Goal: Task Accomplishment & Management: Use online tool/utility

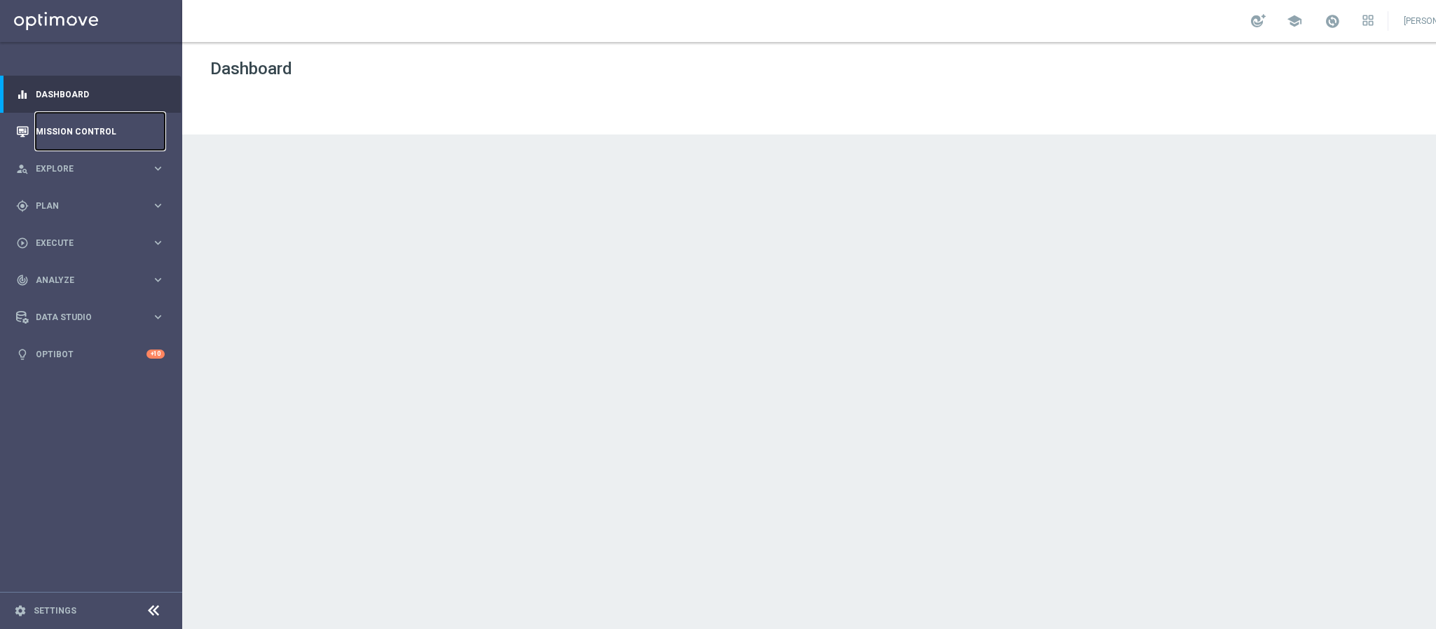
click at [86, 137] on link "Mission Control" at bounding box center [100, 131] width 129 height 37
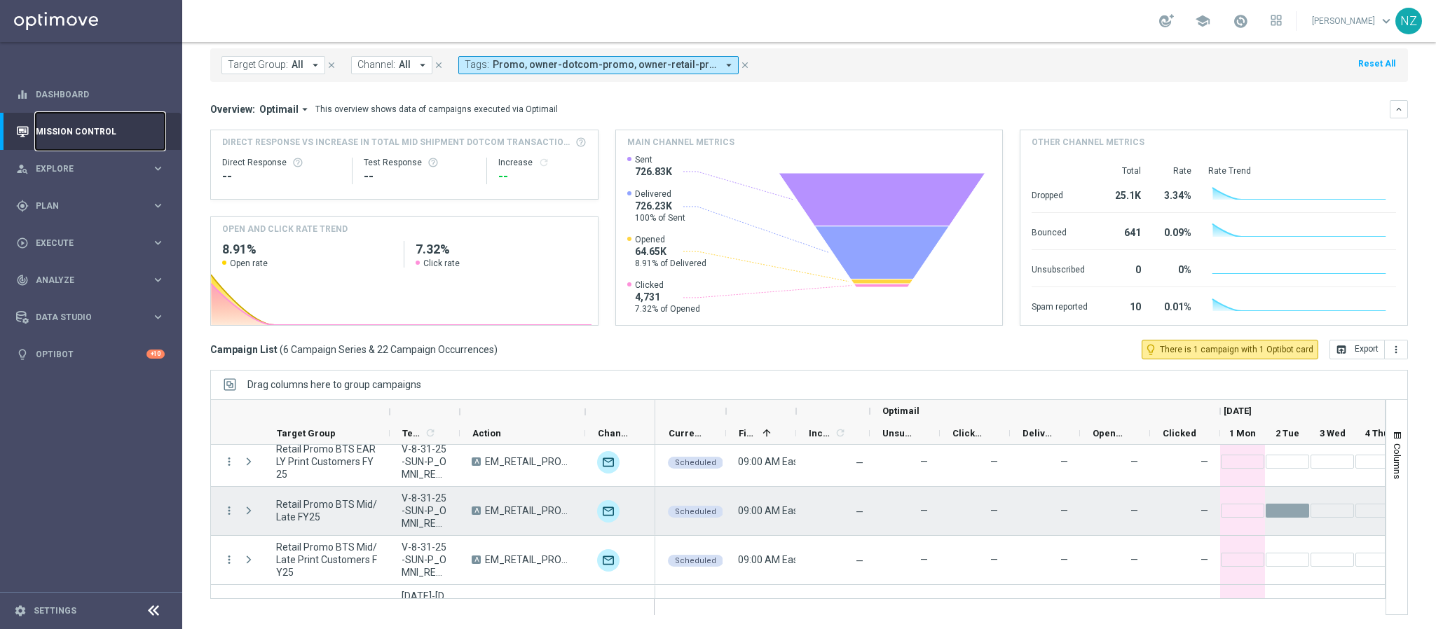
scroll to position [141, 0]
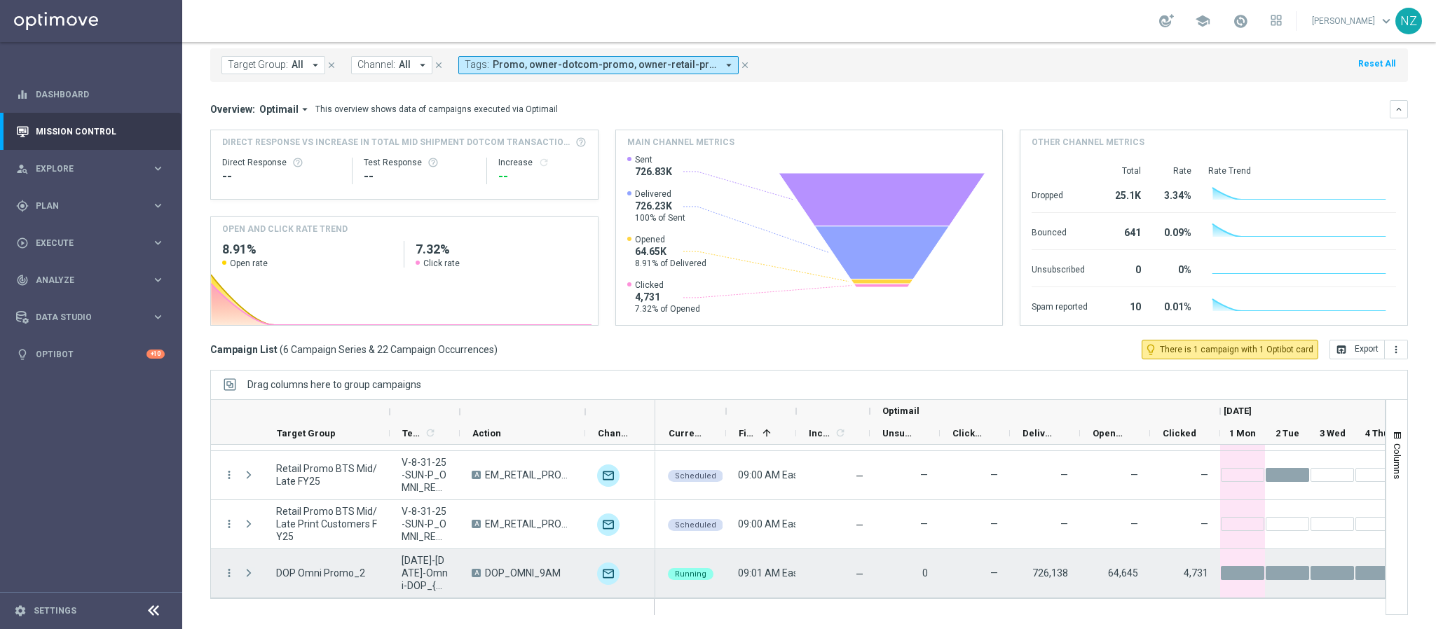
click at [246, 573] on span "Press SPACE to select this row." at bounding box center [249, 573] width 13 height 11
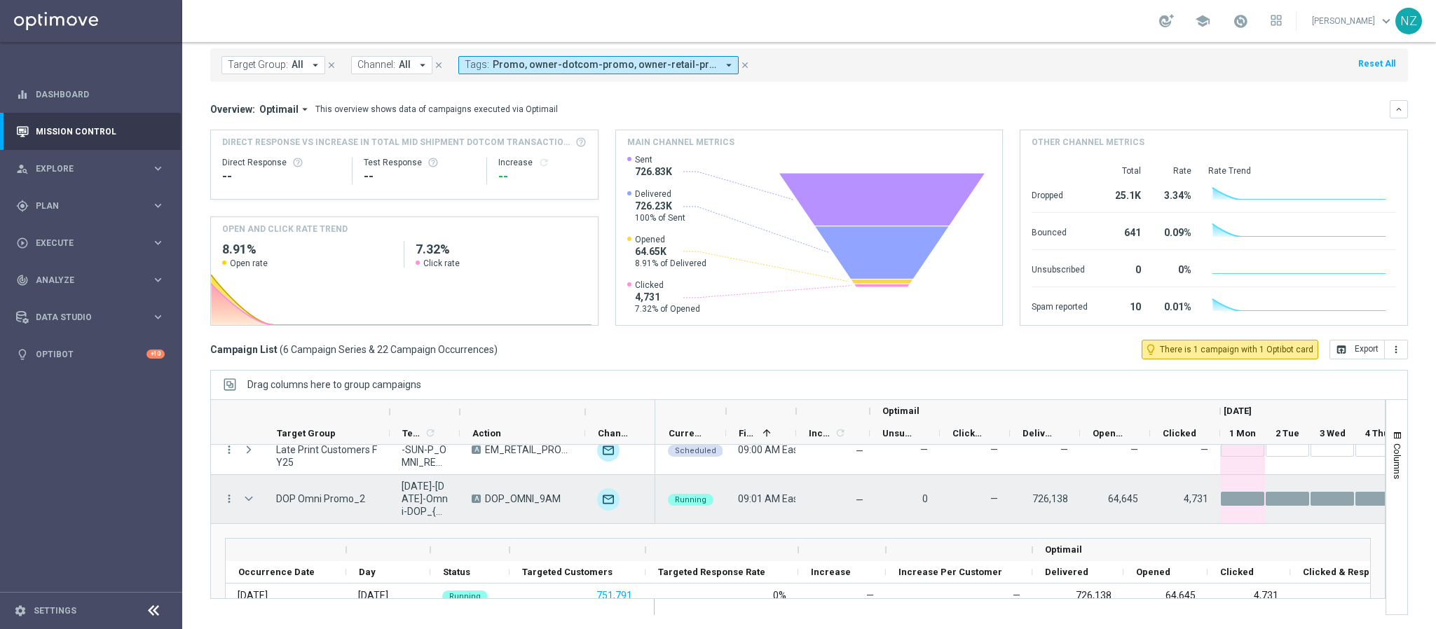
scroll to position [210, 0]
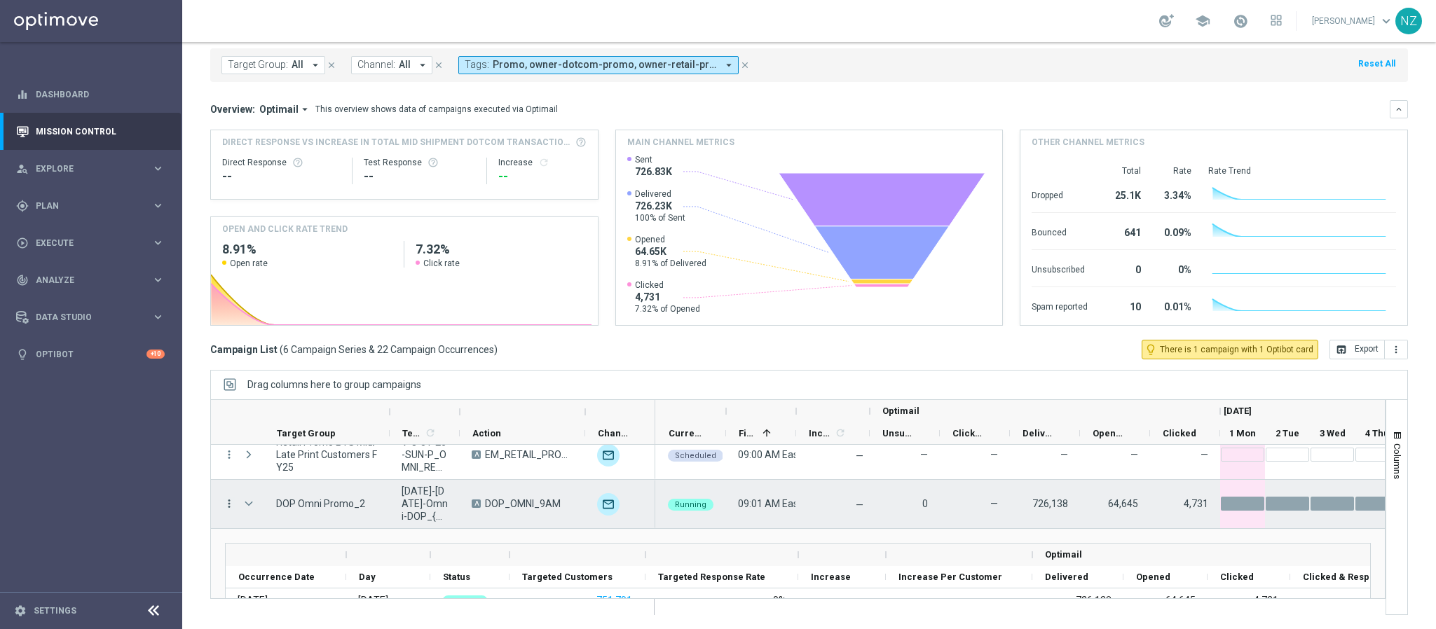
click at [225, 499] on icon "more_vert" at bounding box center [229, 504] width 13 height 13
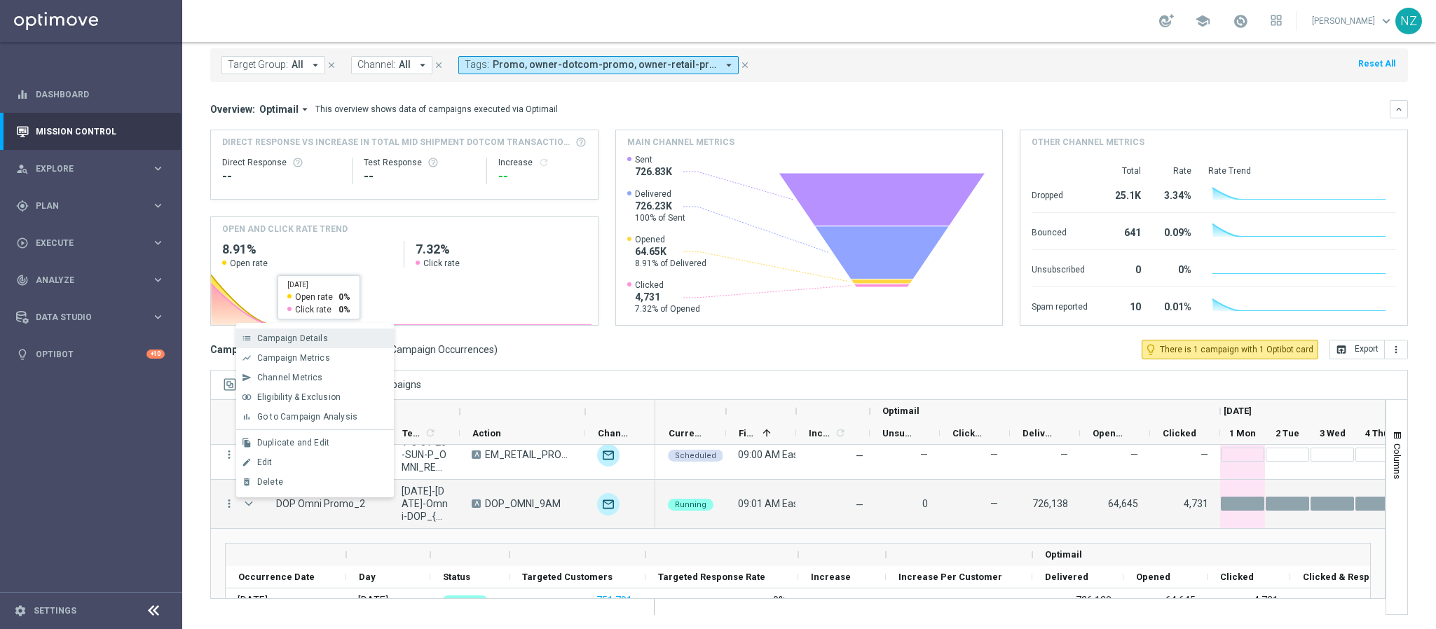
click at [297, 337] on span "Campaign Details" at bounding box center [292, 339] width 71 height 10
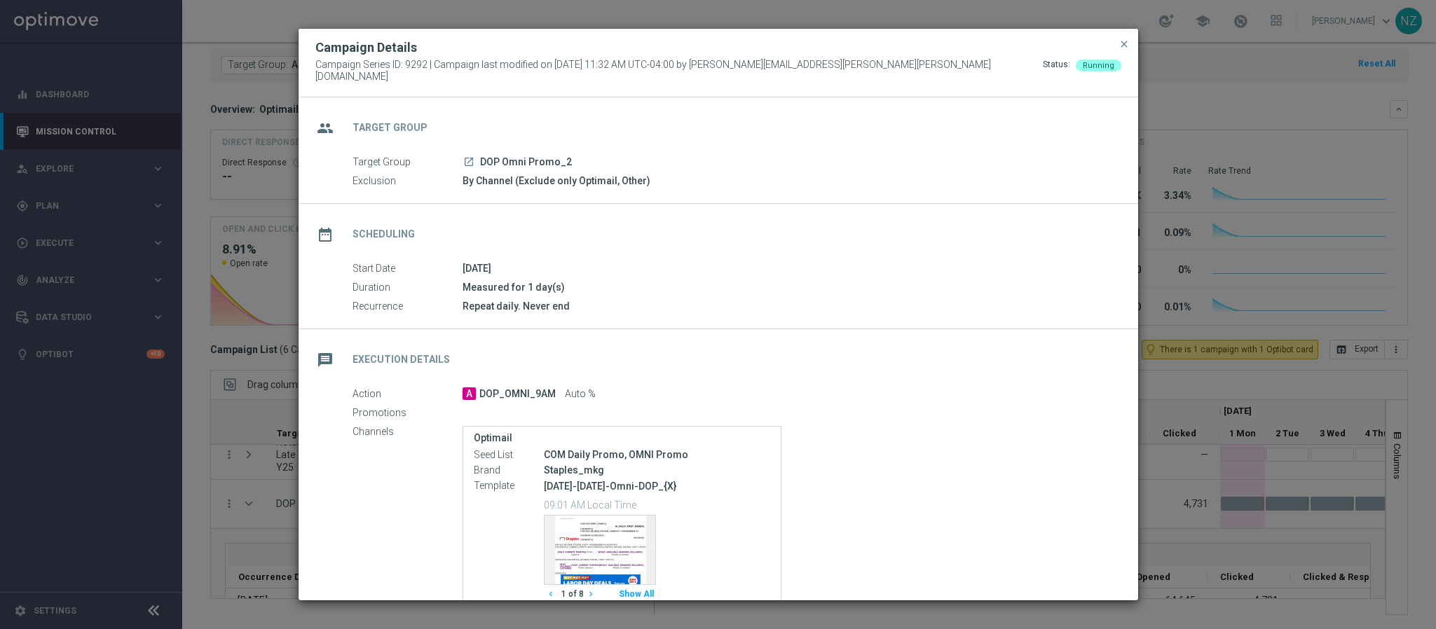
click at [469, 156] on icon "launch" at bounding box center [468, 161] width 11 height 11
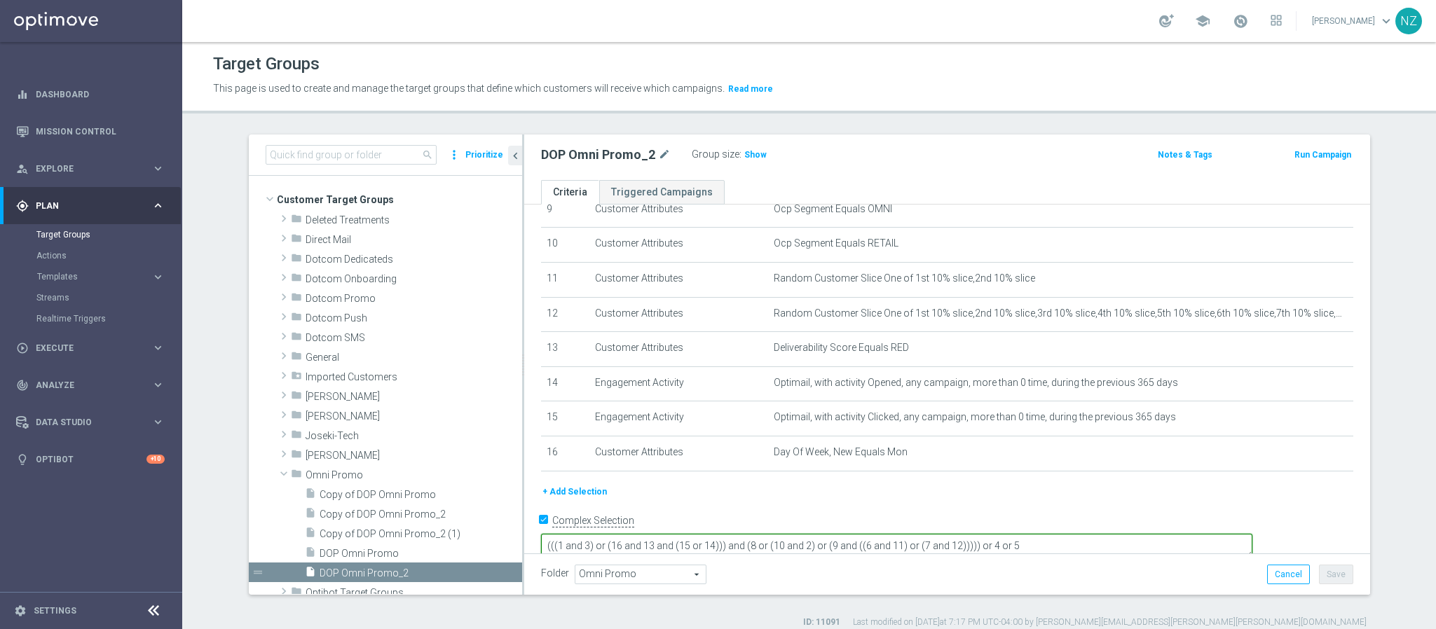
scroll to position [341, 0]
drag, startPoint x: 697, startPoint y: 522, endPoint x: 797, endPoint y: 532, distance: 100.8
click at [797, 533] on textarea "(((1 and 3) or (16 and 13 and (15 or 14))) and (8 or (10 and 2) or (9 and ((6 a…" at bounding box center [897, 545] width 712 height 25
click at [1153, 486] on div "+ Add Selection" at bounding box center [947, 490] width 833 height 15
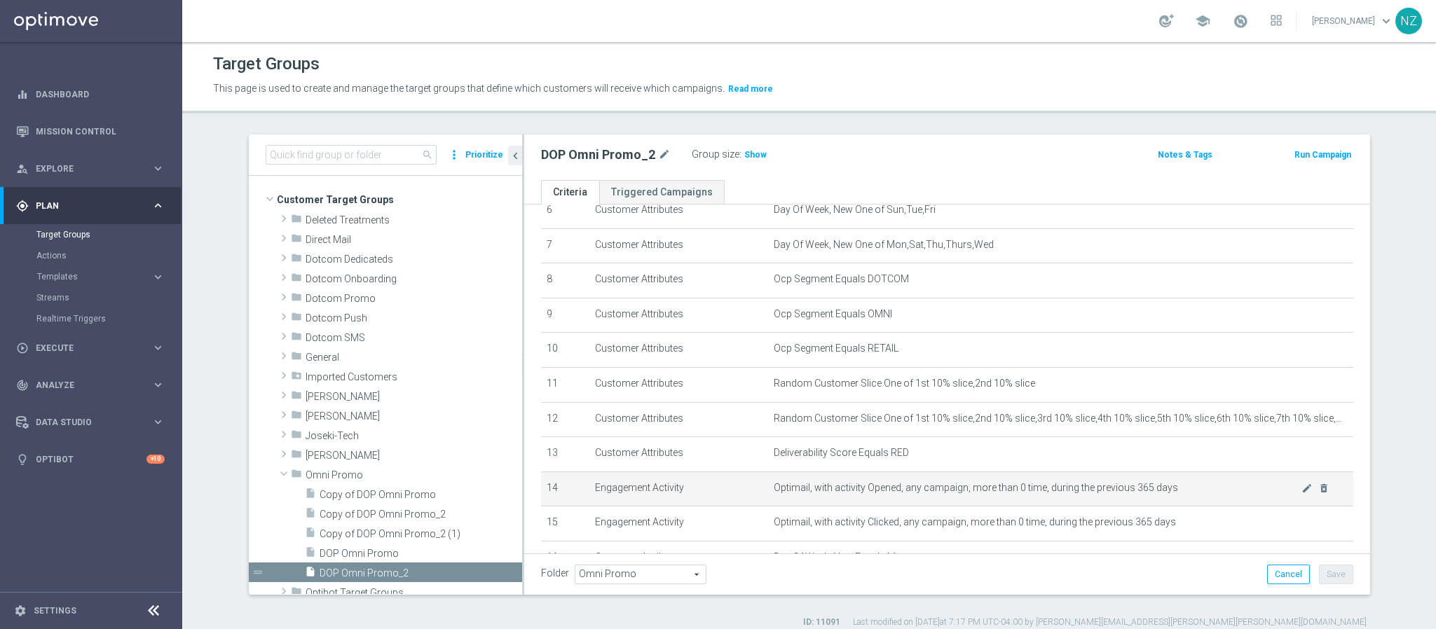
scroll to position [339, 0]
